Goal: Navigation & Orientation: Find specific page/section

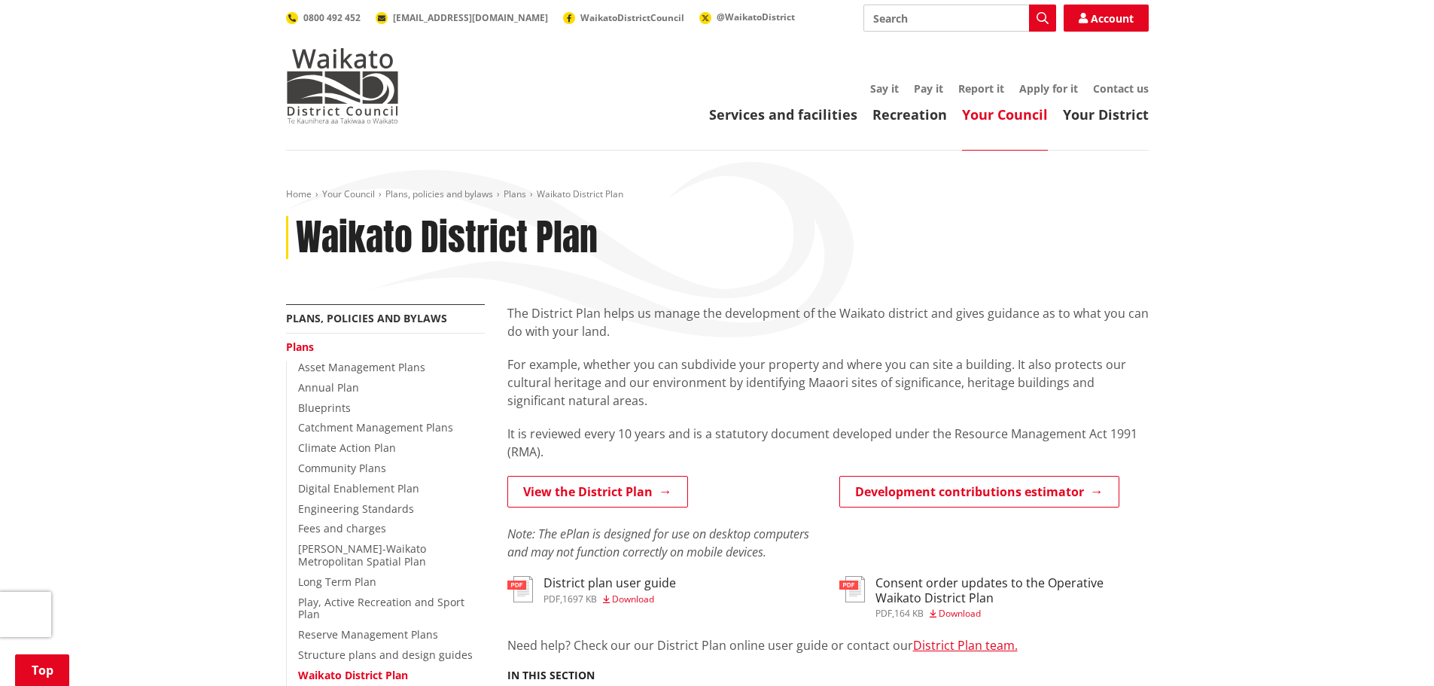
scroll to position [301, 0]
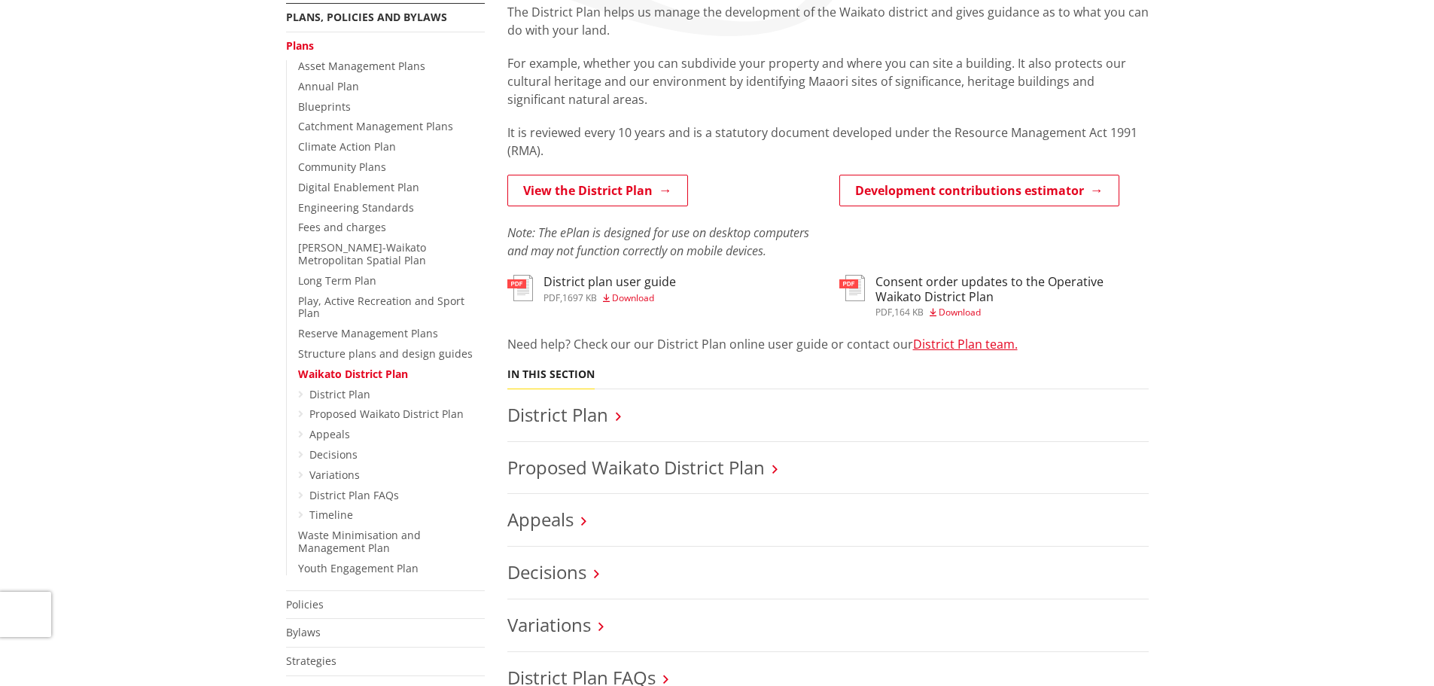
click at [609, 193] on link "View the District Plan" at bounding box center [597, 191] width 181 height 32
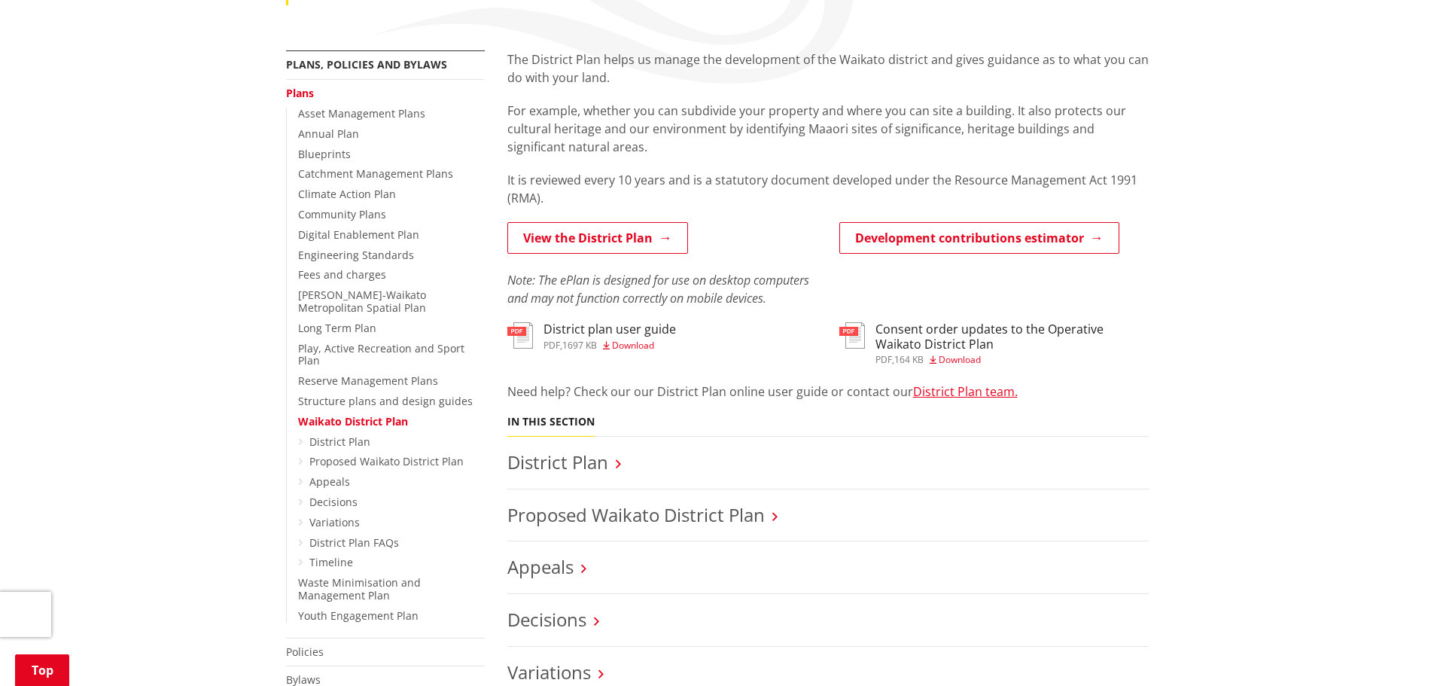
scroll to position [301, 0]
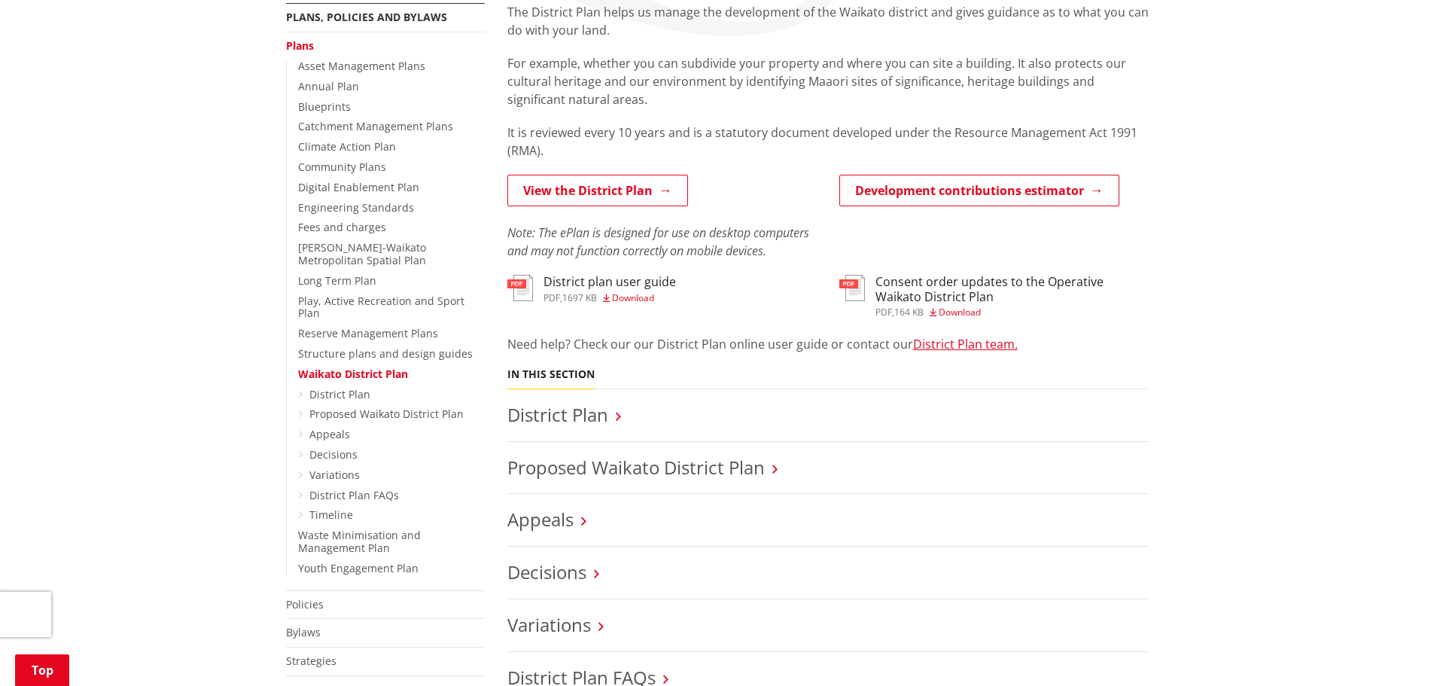
click at [575, 413] on link "District Plan" at bounding box center [557, 414] width 101 height 25
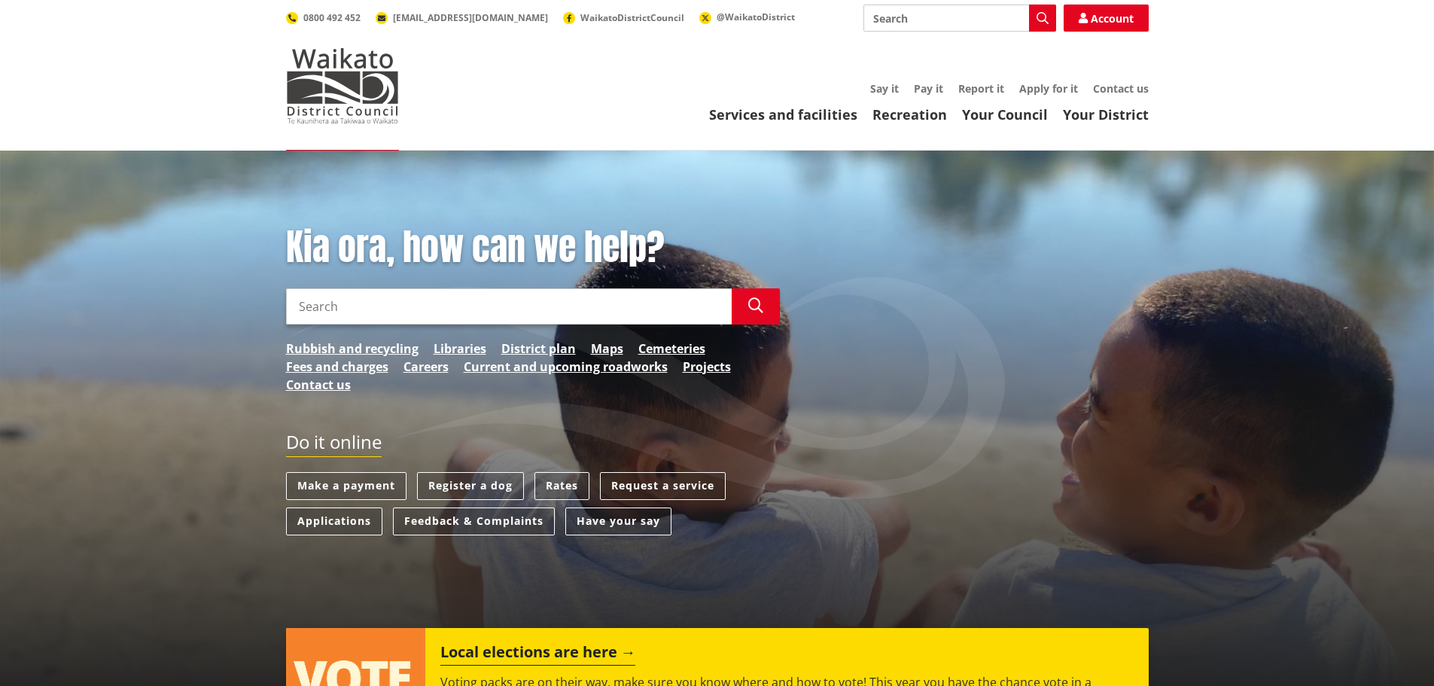
click at [403, 308] on input "Search" at bounding box center [509, 306] width 446 height 36
click at [559, 346] on link "District plan" at bounding box center [538, 349] width 75 height 18
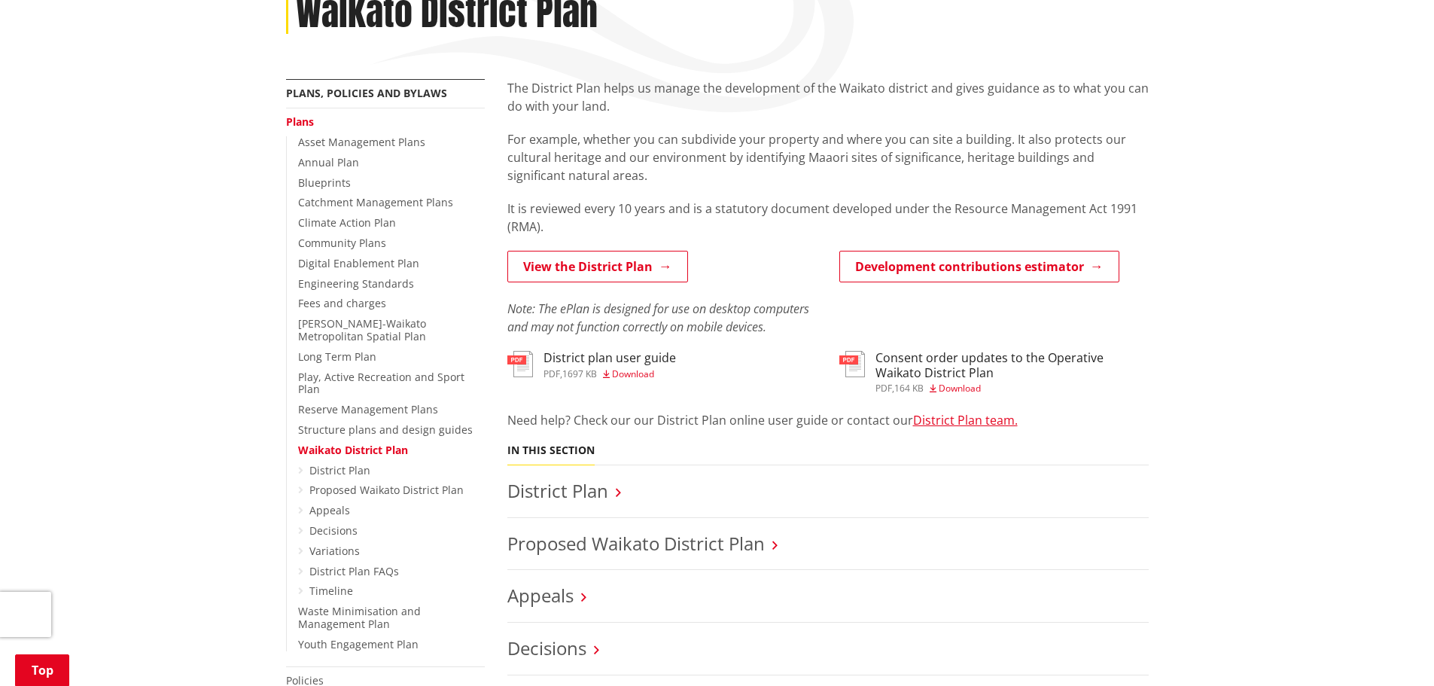
scroll to position [226, 0]
click at [358, 462] on link "District Plan" at bounding box center [339, 469] width 61 height 14
